Goal: Navigation & Orientation: Find specific page/section

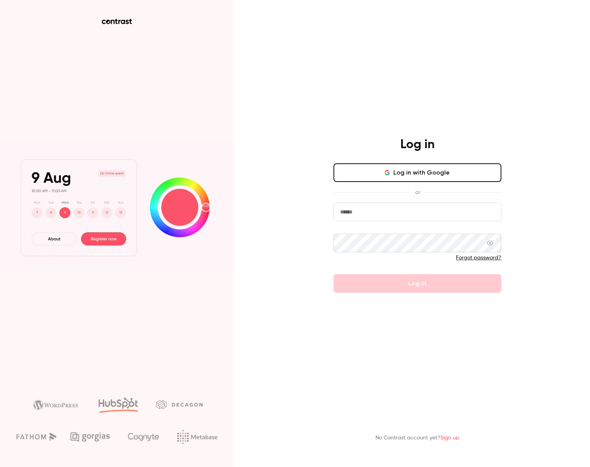
click at [390, 175] on icon "button" at bounding box center [388, 173] width 2 height 2
click at [358, 218] on input "email" at bounding box center [418, 212] width 168 height 19
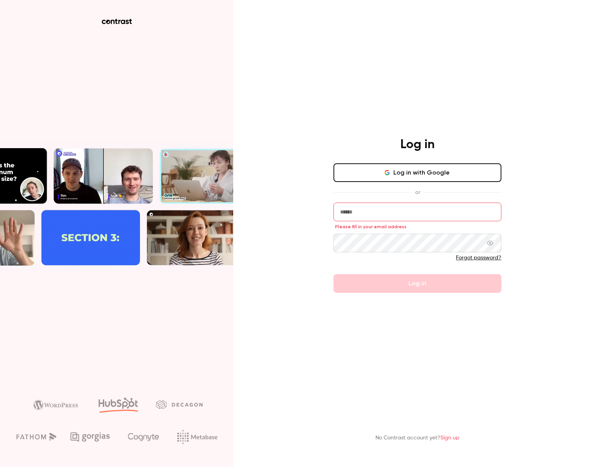
click at [382, 179] on button "Log in with Google" at bounding box center [418, 172] width 168 height 19
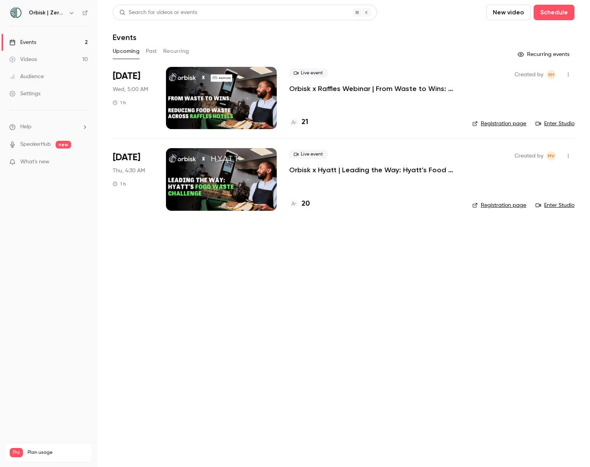
click at [32, 59] on div "Videos" at bounding box center [23, 60] width 28 height 8
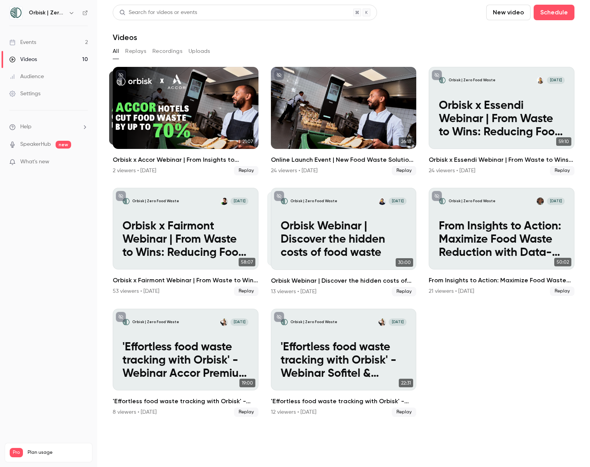
click at [37, 76] on div "Audience" at bounding box center [26, 77] width 35 height 8
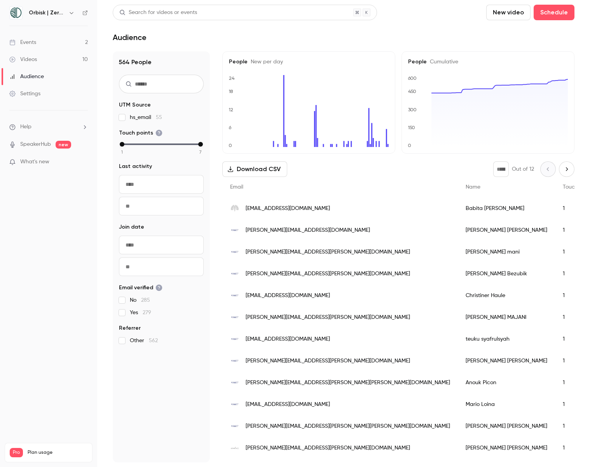
click at [27, 42] on div "Events" at bounding box center [22, 43] width 27 height 8
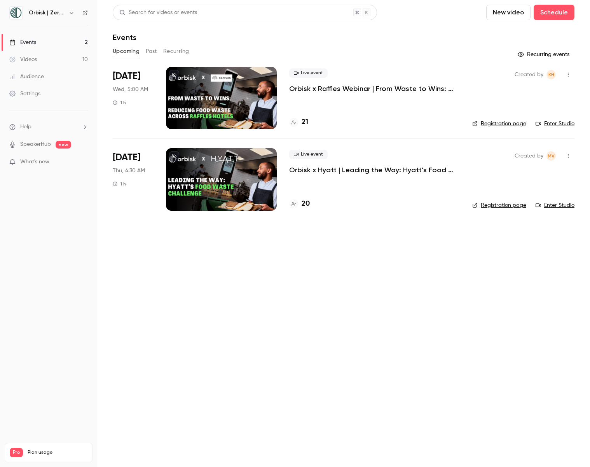
click at [149, 51] on button "Past" at bounding box center [151, 51] width 11 height 12
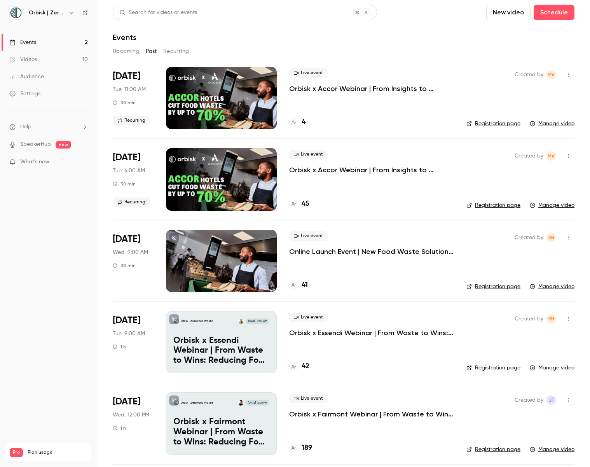
click at [33, 60] on div "Videos" at bounding box center [23, 60] width 28 height 8
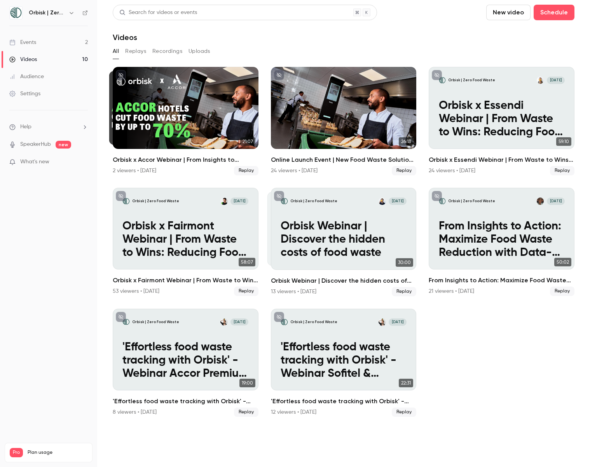
click at [32, 76] on div "Audience" at bounding box center [26, 77] width 35 height 8
